Goal: Transaction & Acquisition: Purchase product/service

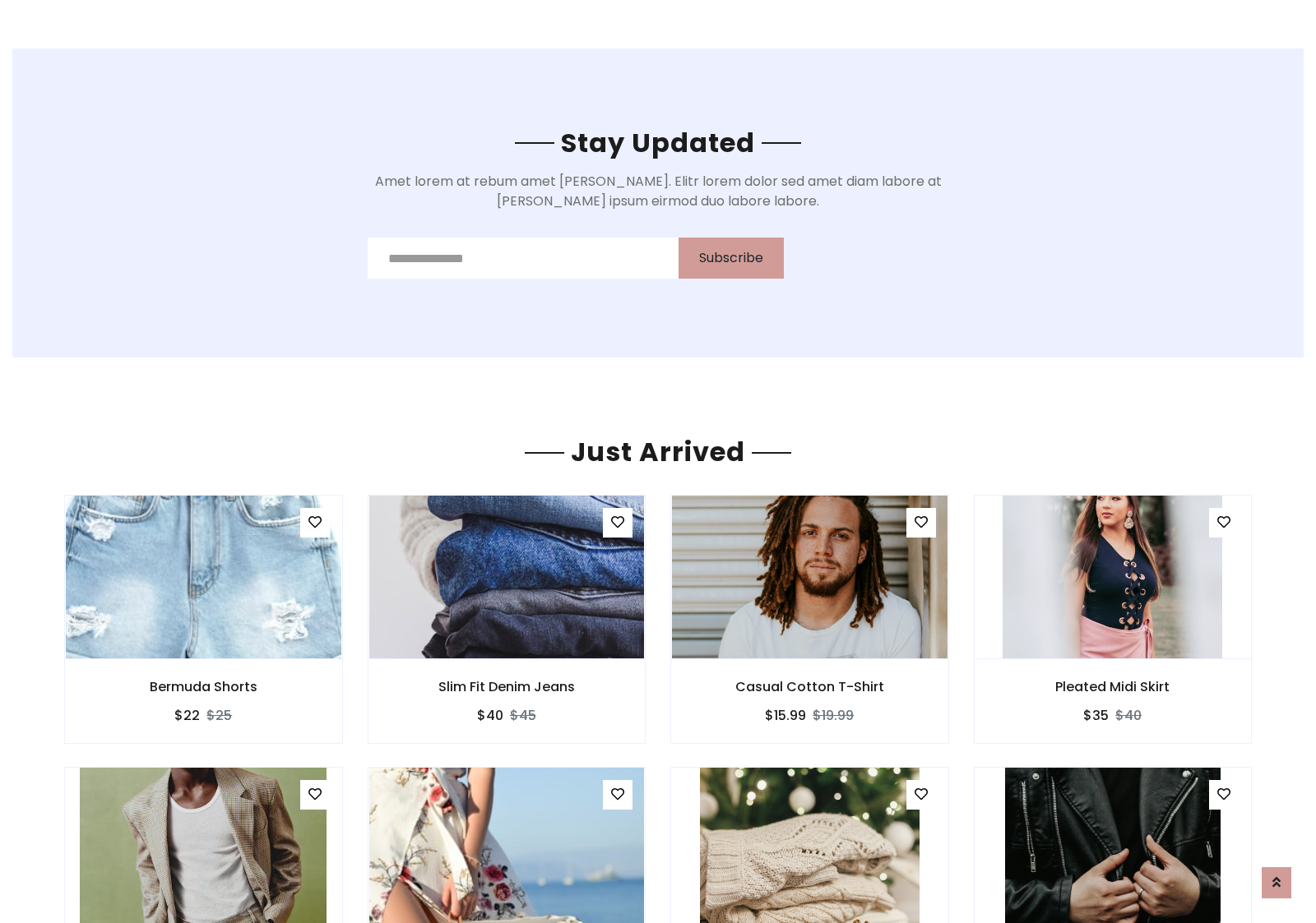
scroll to position [1927, 0]
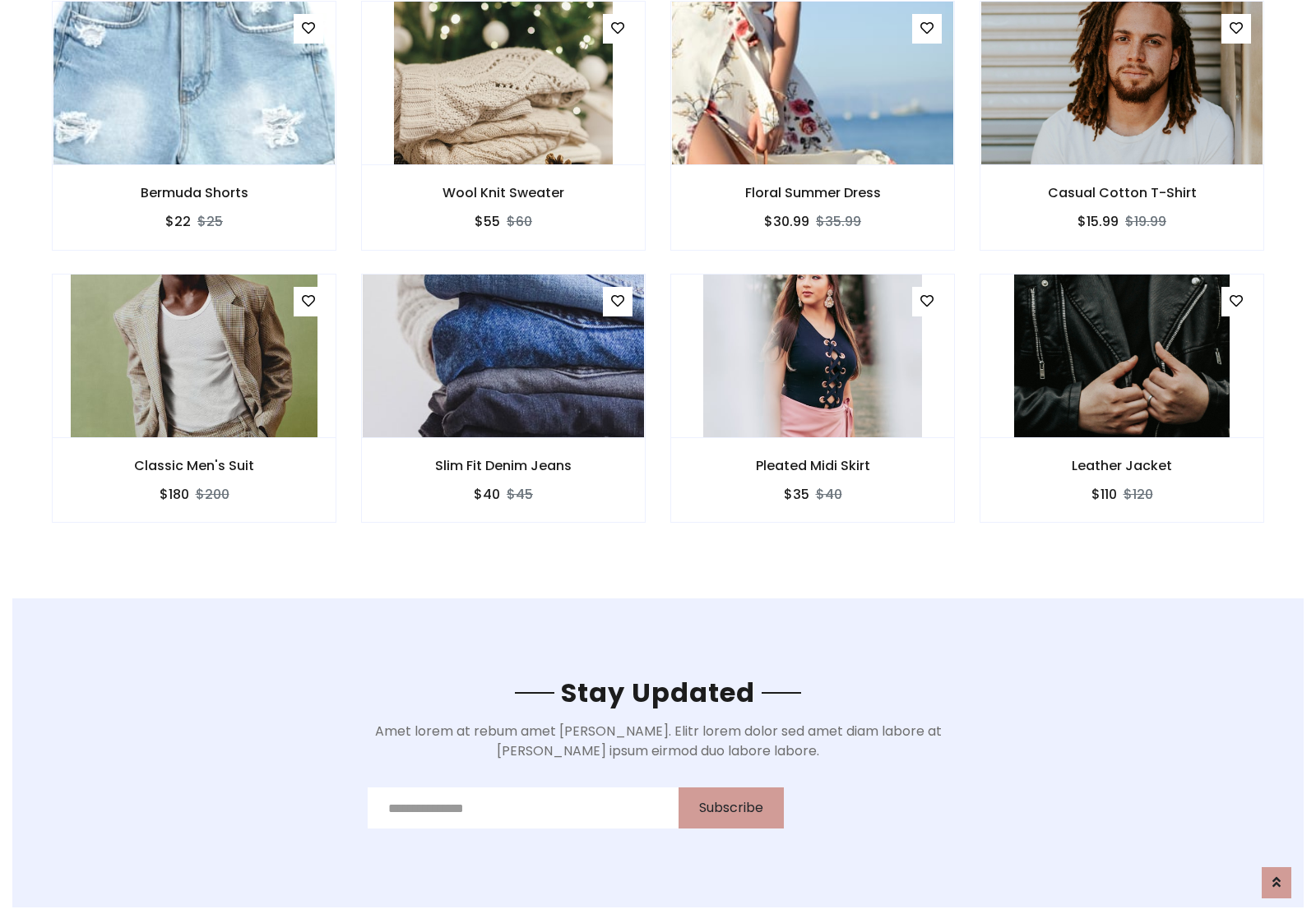
click at [658, 279] on div "Pleated Midi Skirt $35 $40" at bounding box center [812, 410] width 309 height 272
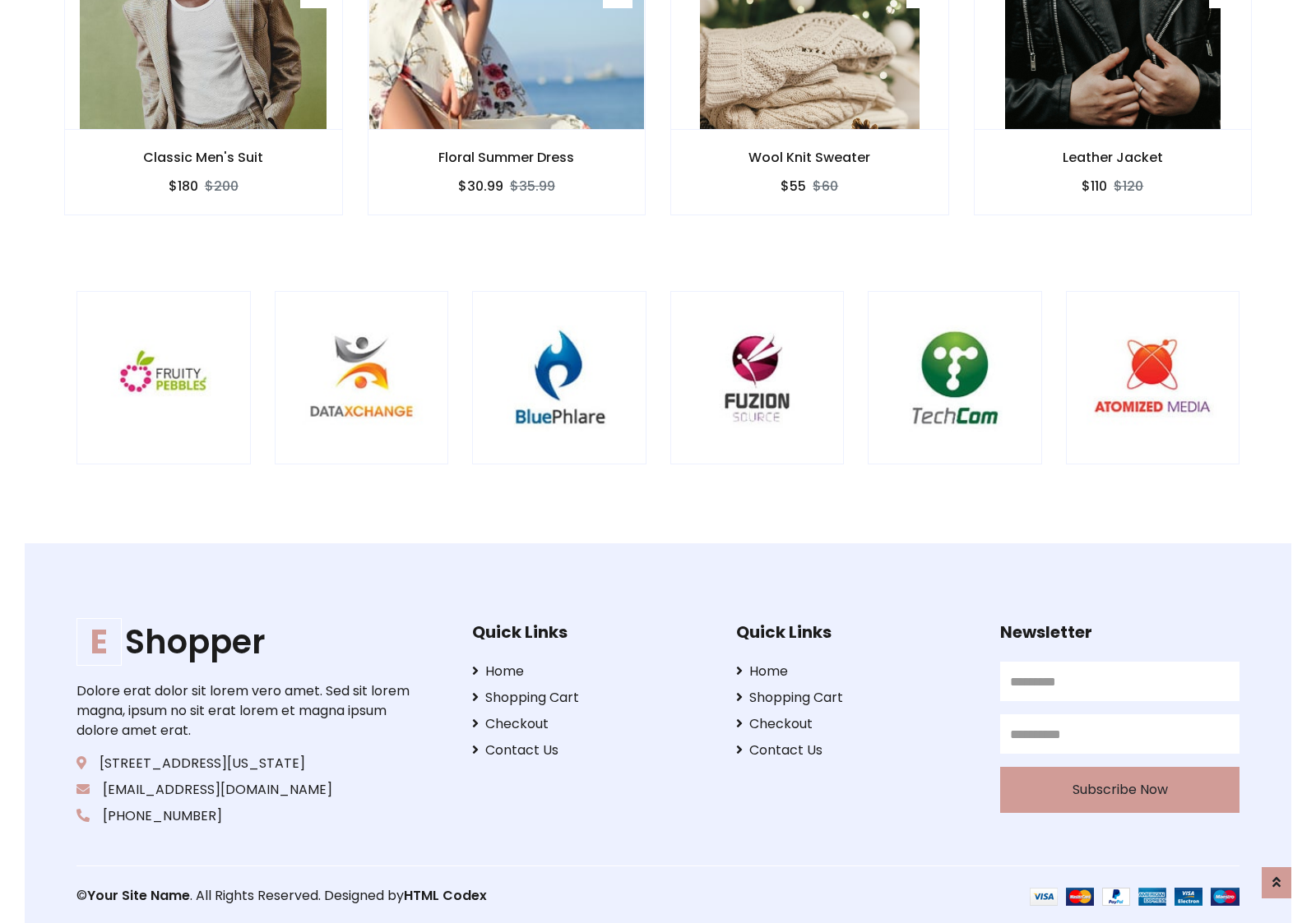
scroll to position [3130, 0]
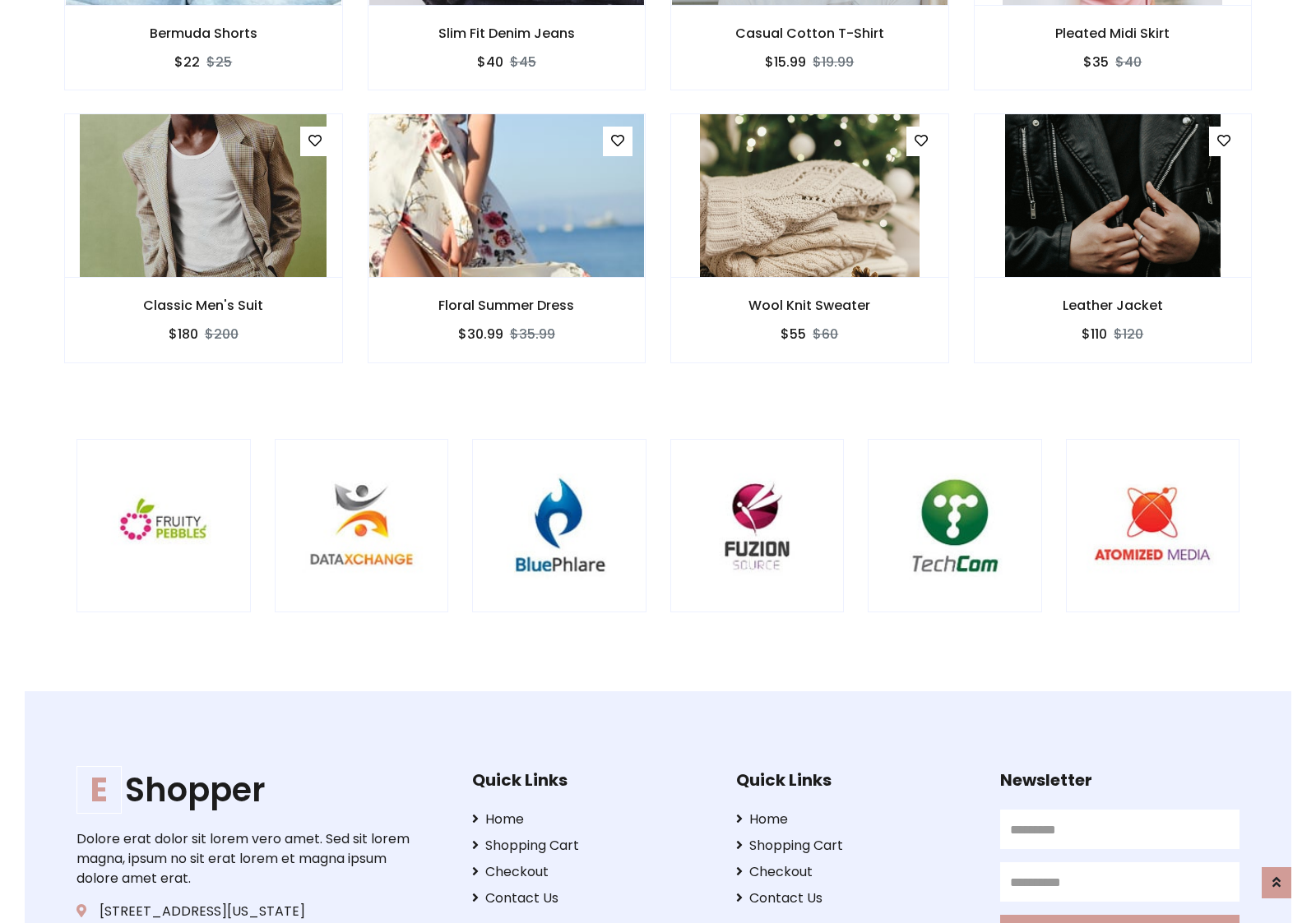
click at [658, 461] on div at bounding box center [868, 526] width 3957 height 175
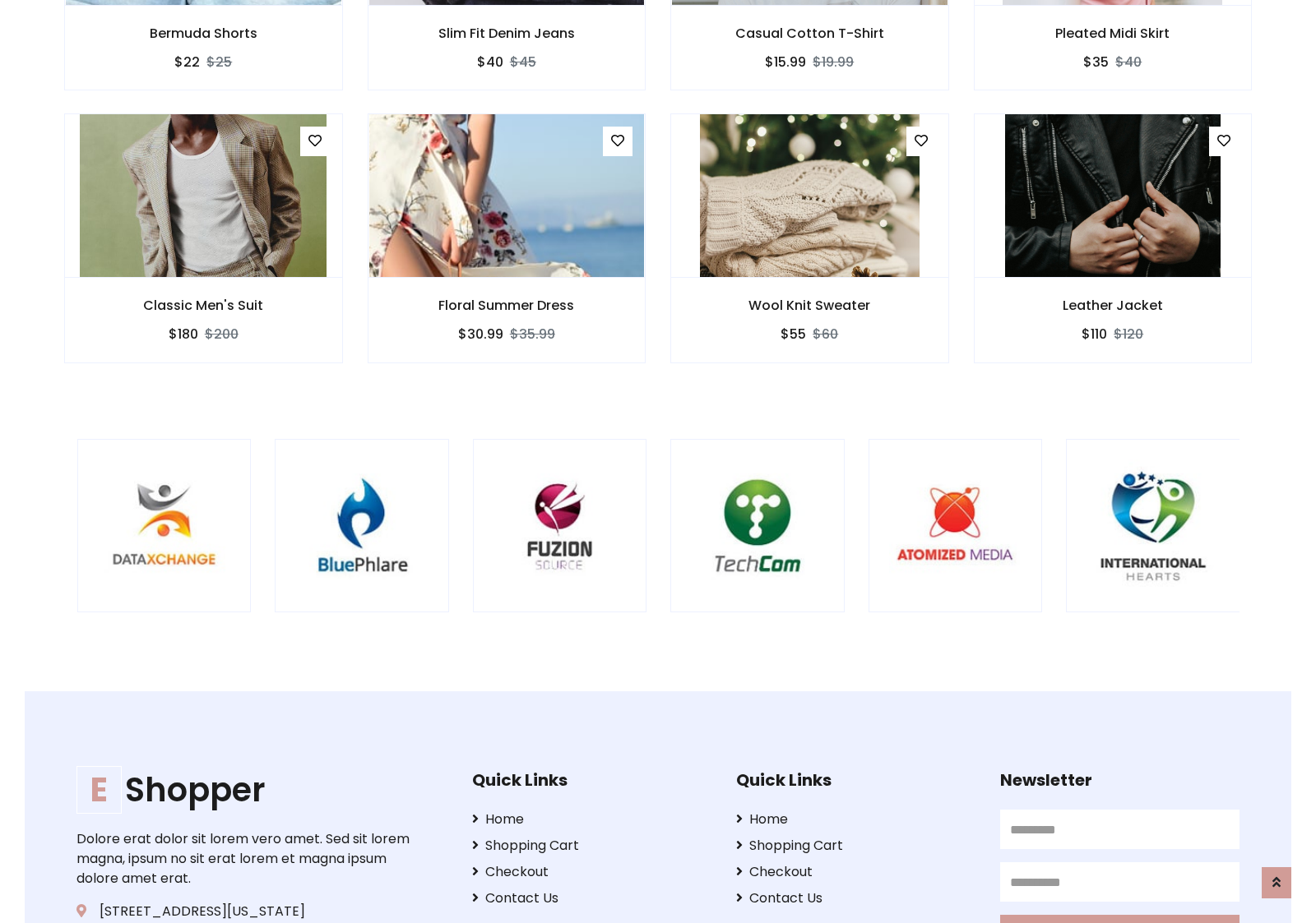
click at [658, 461] on div at bounding box center [671, 526] width 3957 height 175
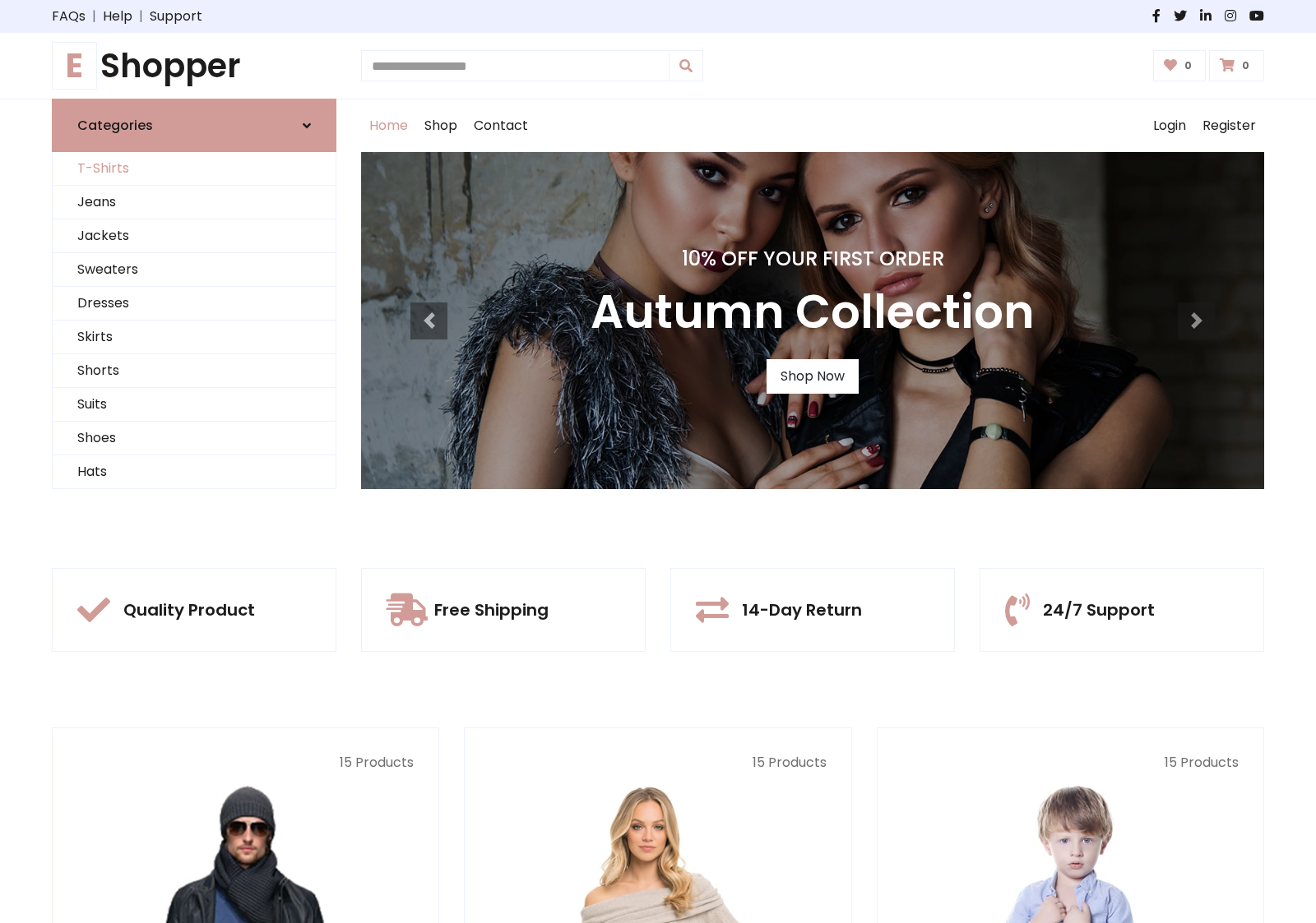
click at [195, 169] on link "T-Shirts" at bounding box center [194, 169] width 283 height 34
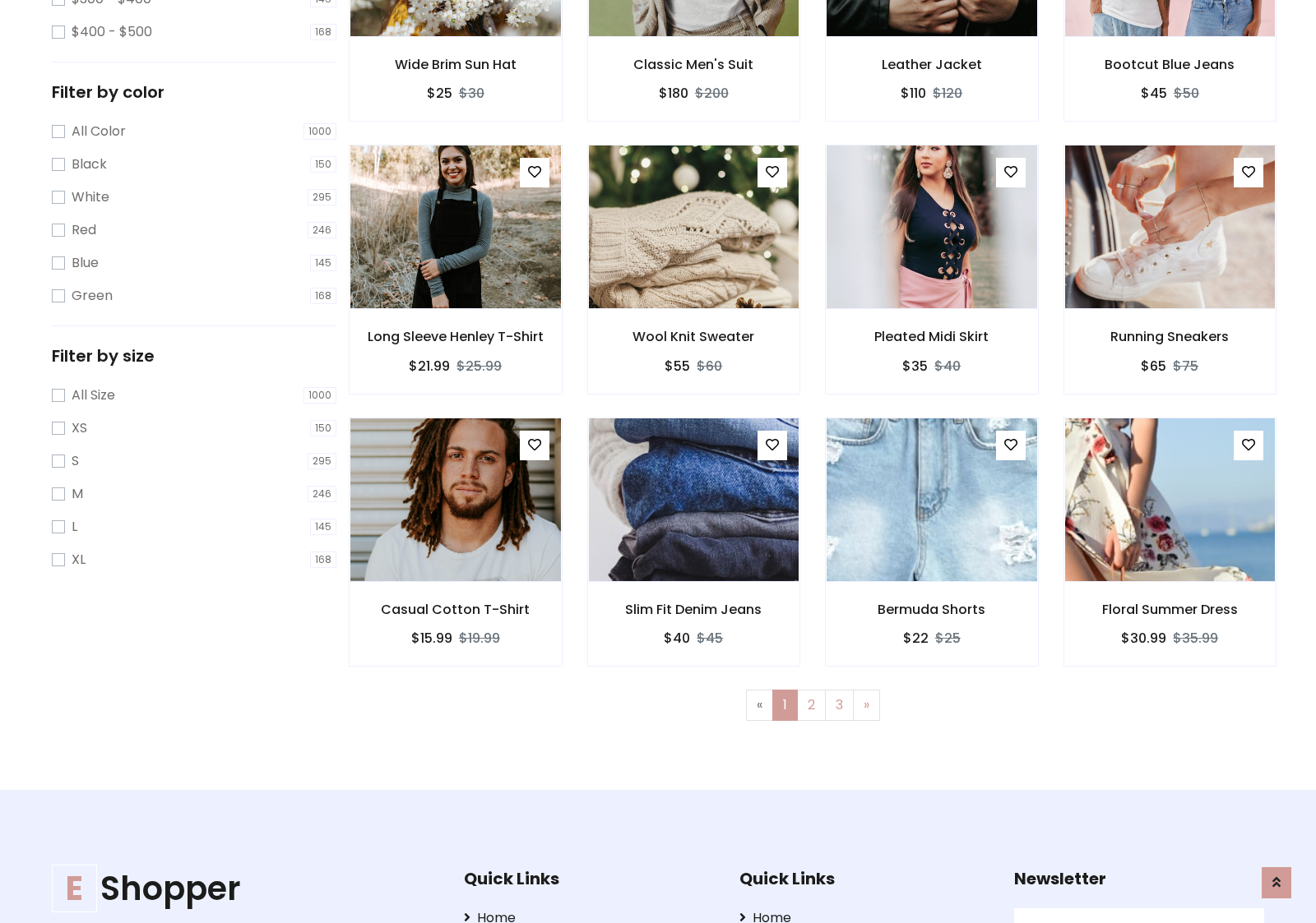
scroll to position [659, 0]
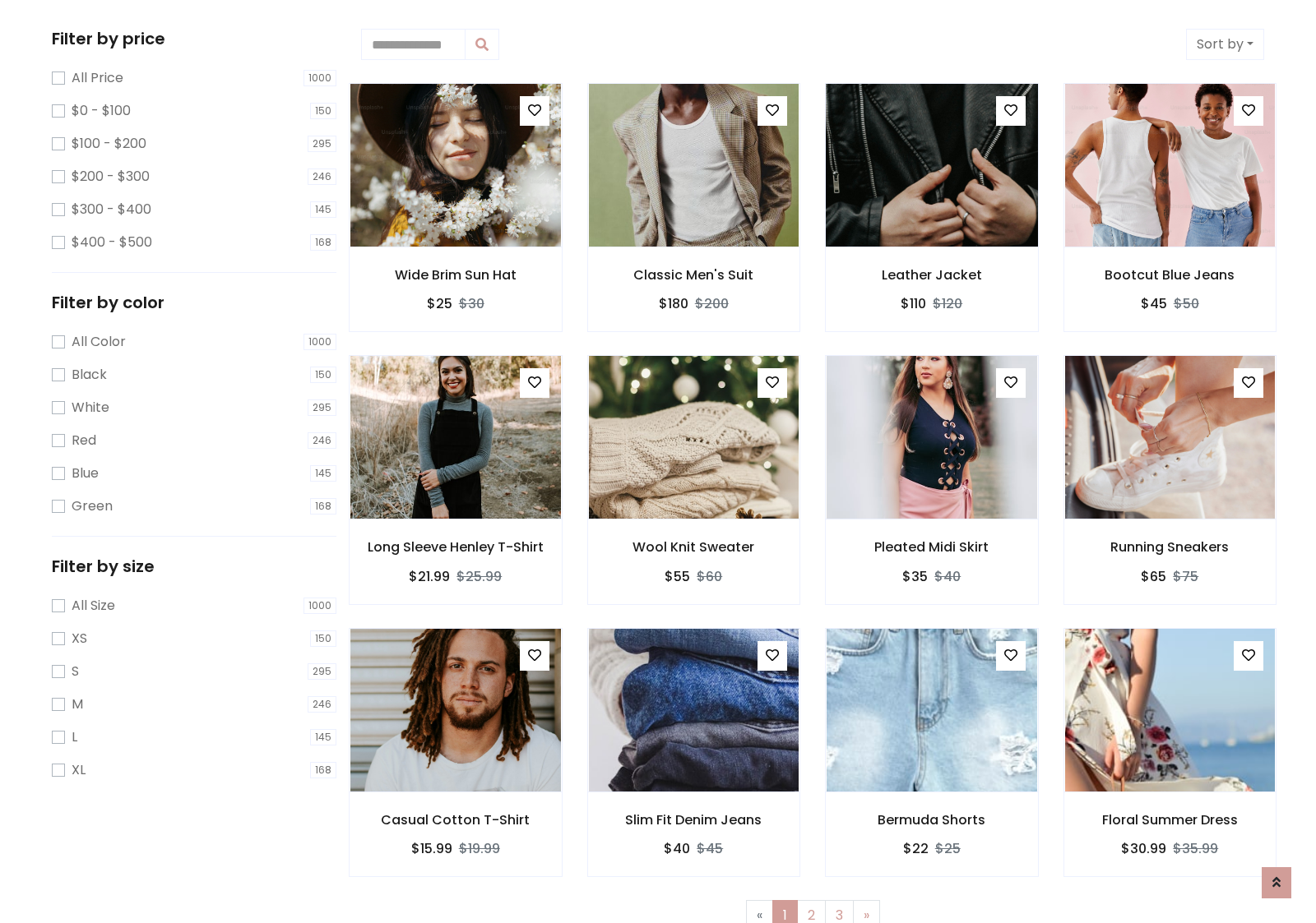
scroll to position [0, 0]
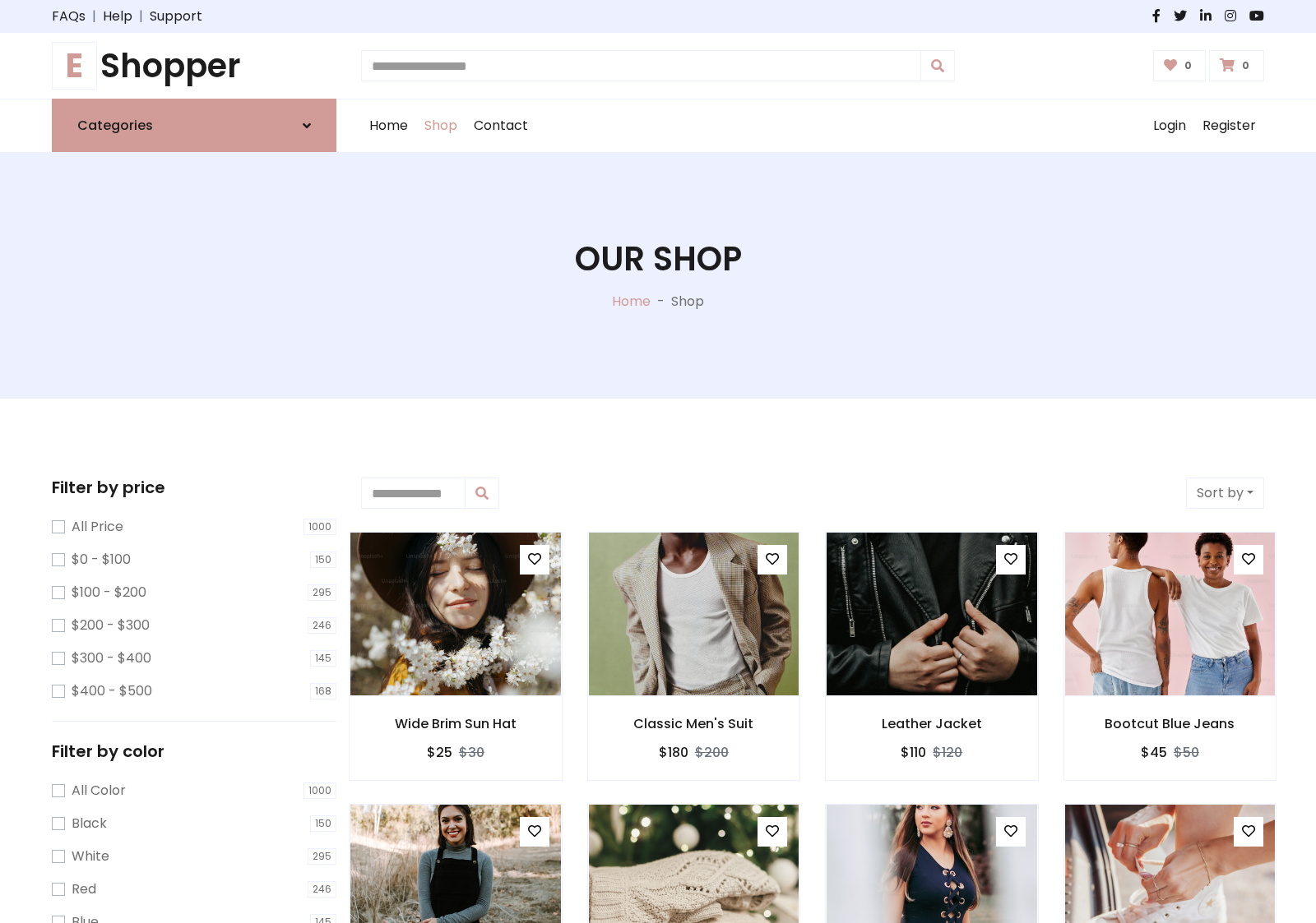
click at [195, 65] on h1 "E Shopper" at bounding box center [195, 66] width 285 height 40
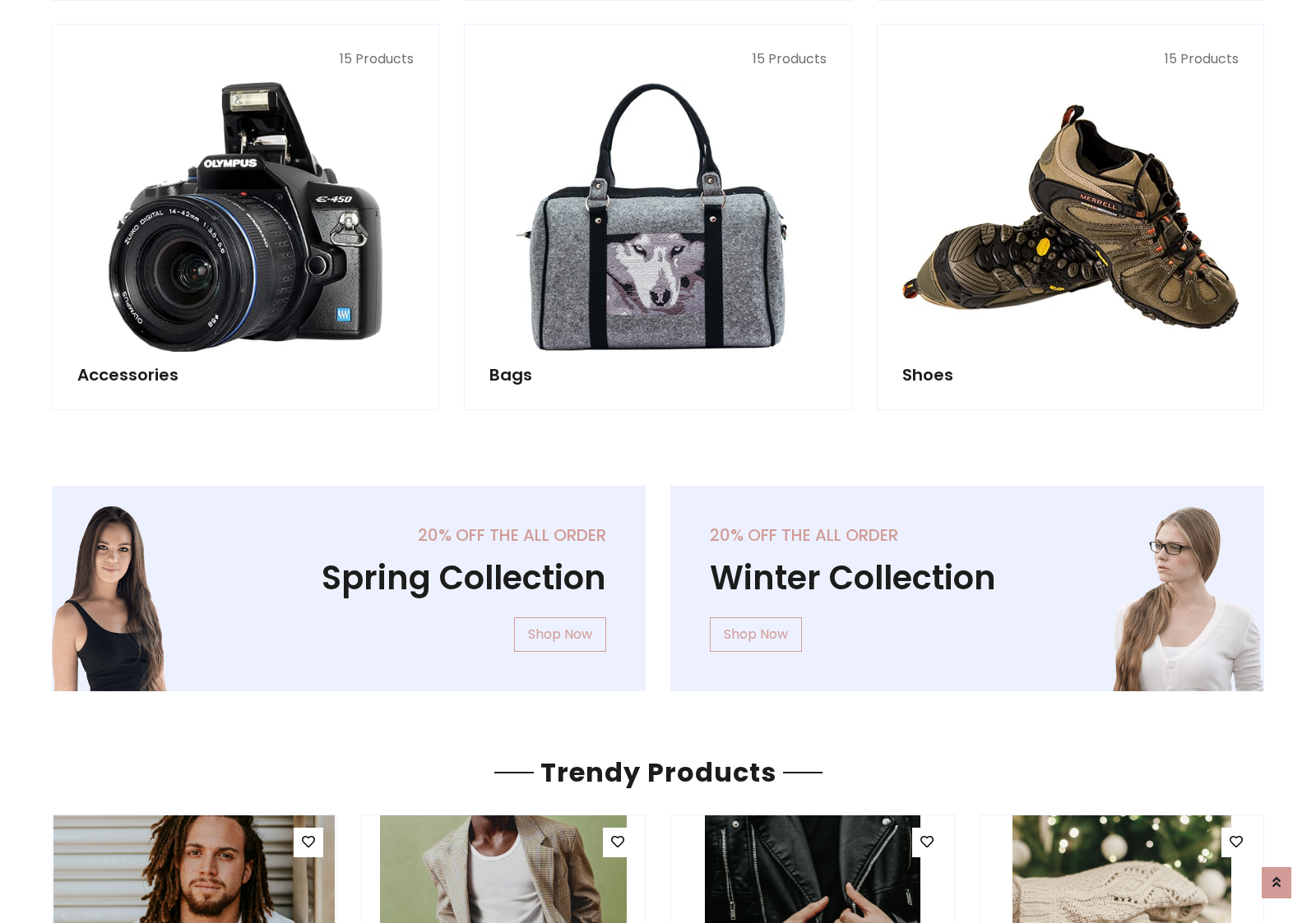
scroll to position [1597, 0]
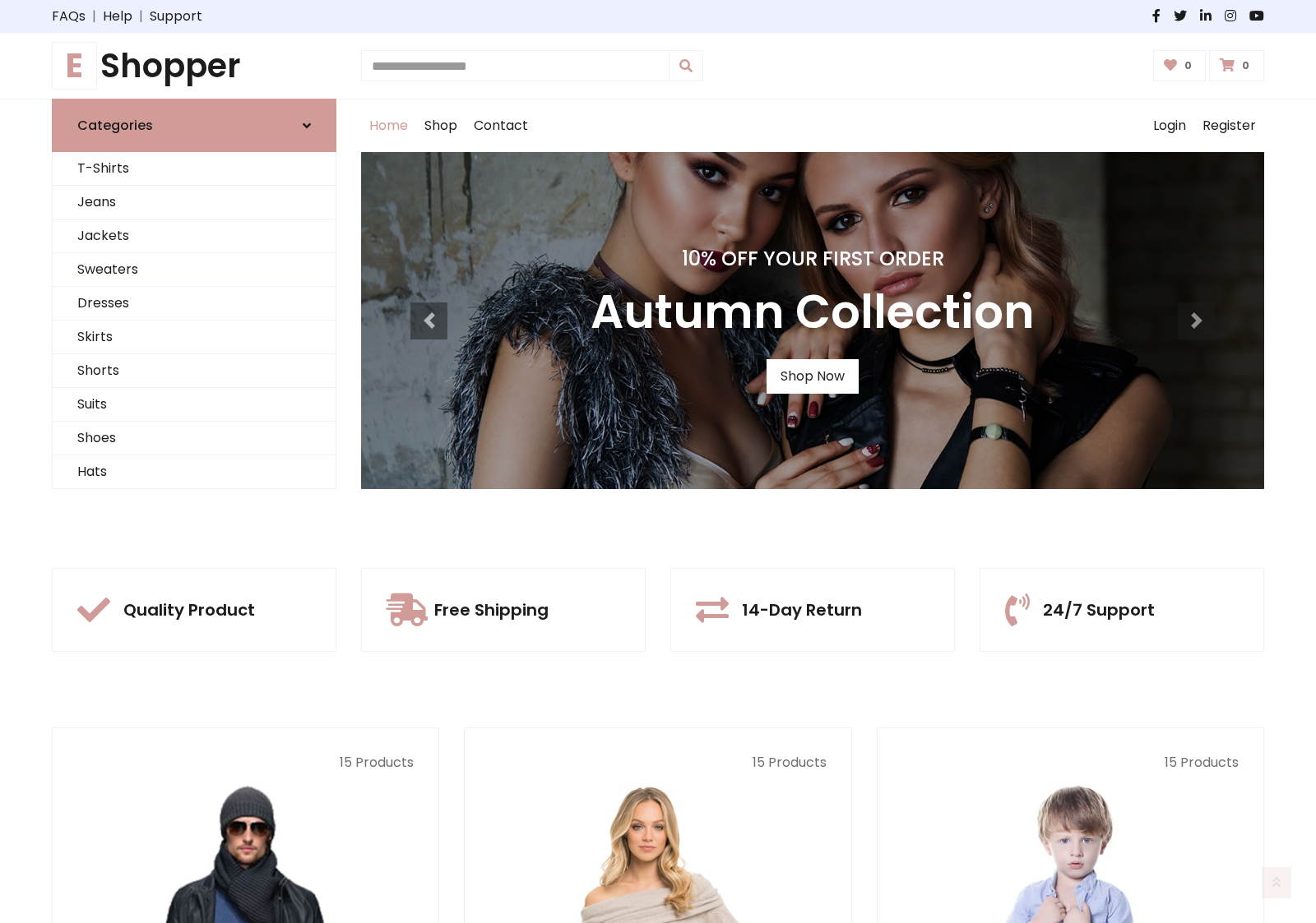
scroll to position [540, 0]
